Goal: Task Accomplishment & Management: Use online tool/utility

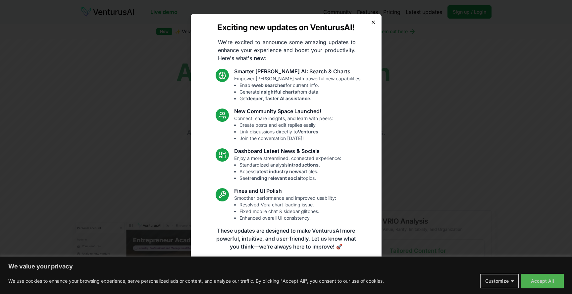
click at [373, 22] on icon "button" at bounding box center [373, 22] width 3 height 3
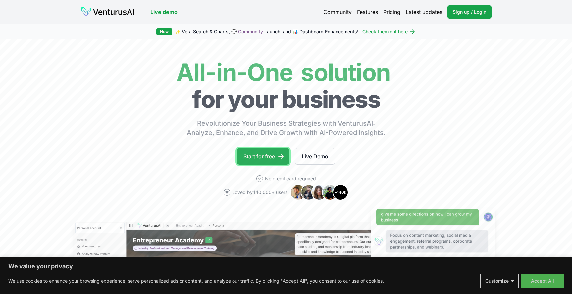
click at [275, 148] on link "Start for free" at bounding box center [263, 156] width 53 height 17
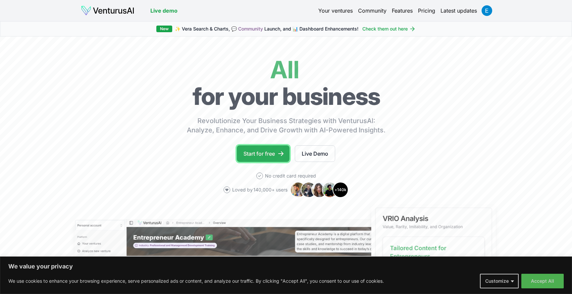
click at [268, 160] on link "Start for free" at bounding box center [263, 153] width 53 height 17
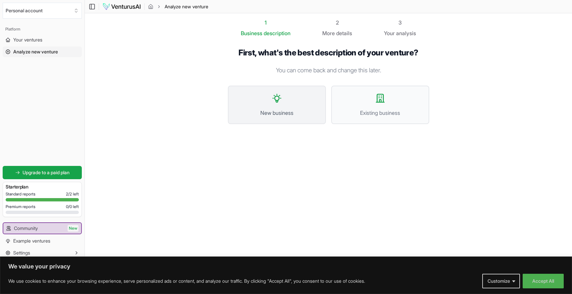
click at [276, 107] on button "New business" at bounding box center [277, 104] width 98 height 38
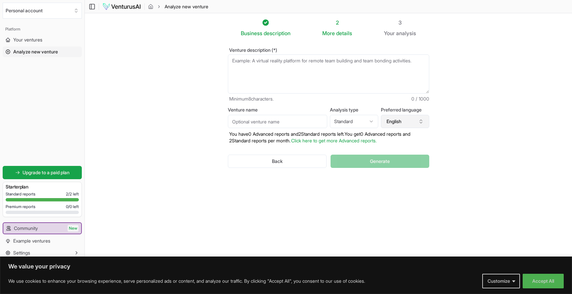
click at [420, 119] on icon "button" at bounding box center [421, 121] width 5 height 5
drag, startPoint x: 389, startPoint y: 139, endPoint x: 355, endPoint y: 132, distance: 35.2
click at [355, 132] on body "We value your privacy We use cookies to enhance your browsing experience, serve…" at bounding box center [286, 147] width 572 height 294
drag, startPoint x: 393, startPoint y: 140, endPoint x: 346, endPoint y: 130, distance: 47.3
click at [346, 130] on body "We value your privacy We use cookies to enhance your browsing experience, serve…" at bounding box center [286, 147] width 572 height 294
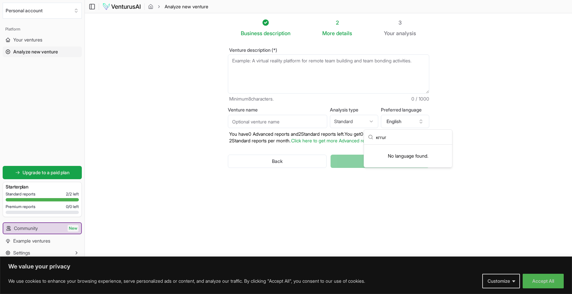
drag, startPoint x: 395, startPoint y: 139, endPoint x: 374, endPoint y: 138, distance: 20.9
click at [374, 138] on div "кгrur" at bounding box center [408, 137] width 88 height 15
type input "russ"
click at [395, 196] on div "Russian" at bounding box center [408, 196] width 85 height 11
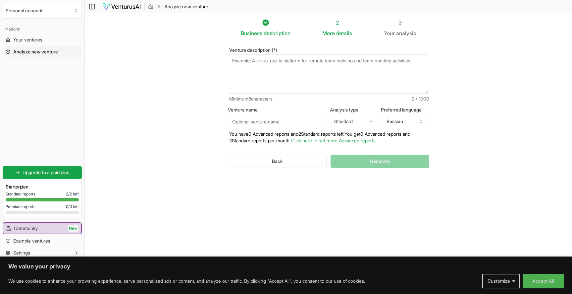
click at [254, 63] on textarea "Venture description (*)" at bounding box center [328, 73] width 201 height 39
paste textarea "клубов с автосимуляторами"
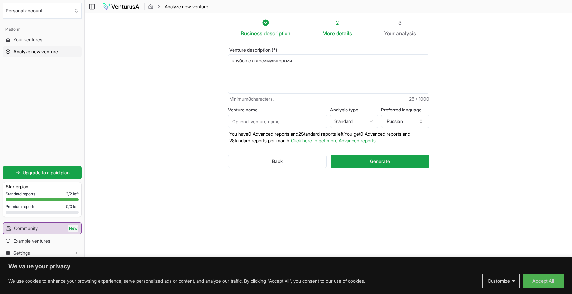
drag, startPoint x: 249, startPoint y: 62, endPoint x: 244, endPoint y: 61, distance: 5.1
click at [244, 61] on textarea "клубов с автосимуляторами" at bounding box center [328, 73] width 201 height 39
click at [285, 62] on textarea "клуб с автосимуляторами" at bounding box center [328, 73] width 201 height 39
click at [297, 57] on textarea "клуб с автосимуляторами" at bounding box center [328, 73] width 201 height 39
type textarea "клуб с автосимуляторами в городе 700000 человек"
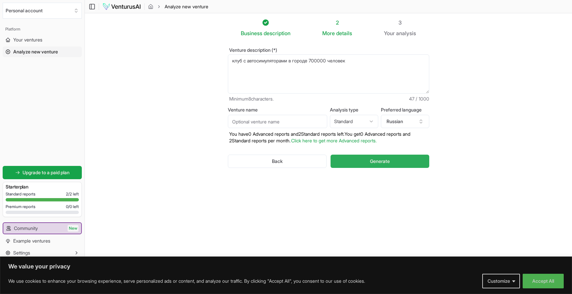
click at [384, 162] on span "Generate" at bounding box center [380, 161] width 20 height 7
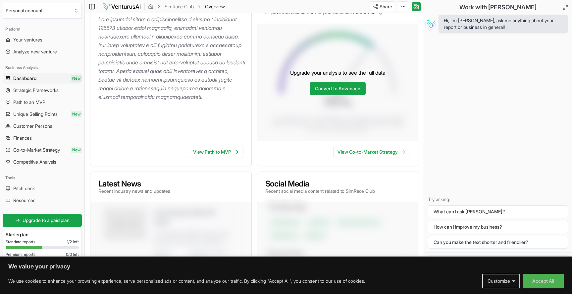
scroll to position [117, 0]
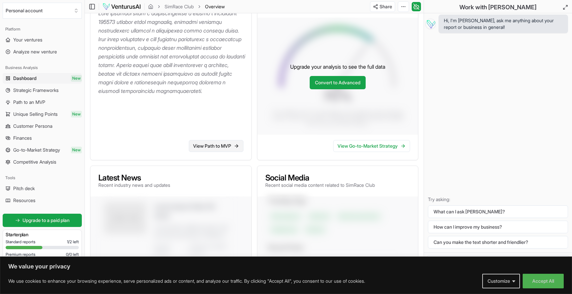
click at [202, 147] on link "View Path to MVP" at bounding box center [216, 146] width 55 height 12
